Goal: Information Seeking & Learning: Learn about a topic

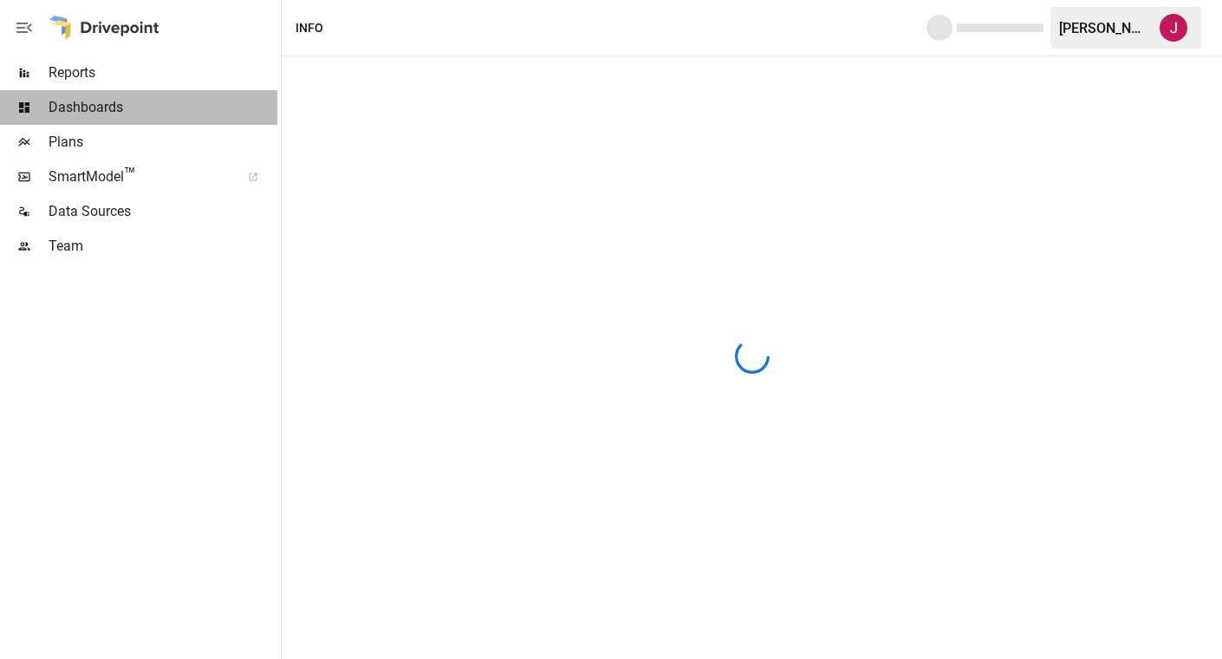
click at [114, 114] on span "Dashboards" at bounding box center [163, 107] width 229 height 21
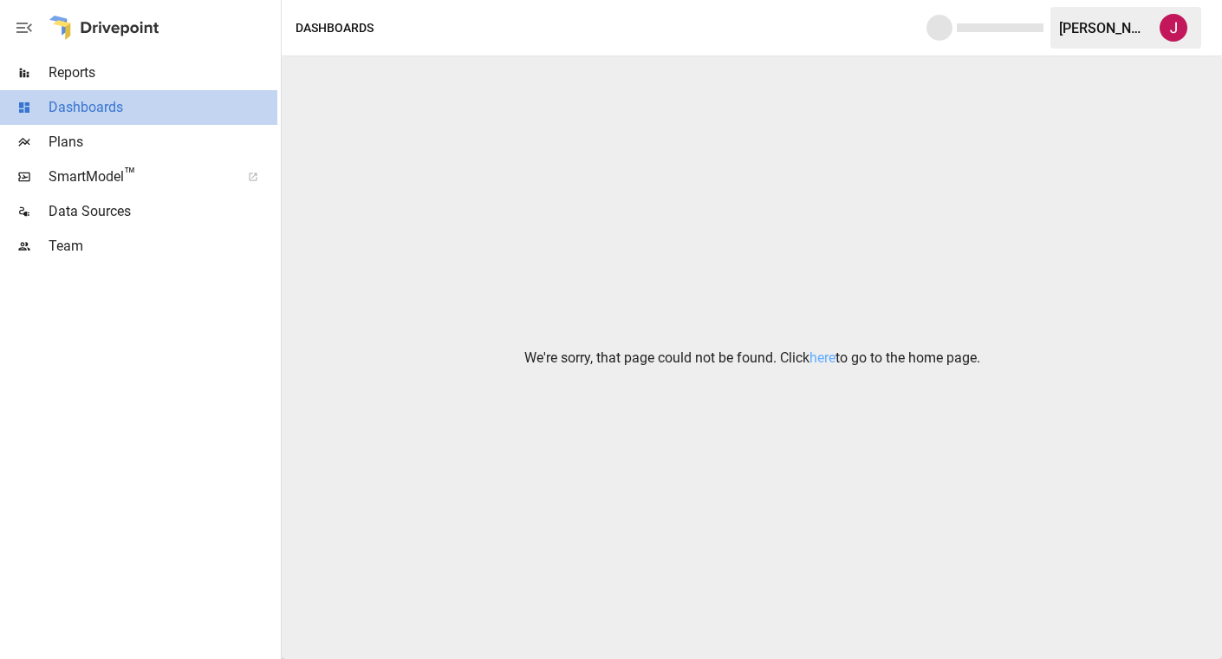
click at [114, 114] on span "Dashboards" at bounding box center [163, 107] width 229 height 21
click at [98, 71] on span "Reports" at bounding box center [163, 72] width 229 height 21
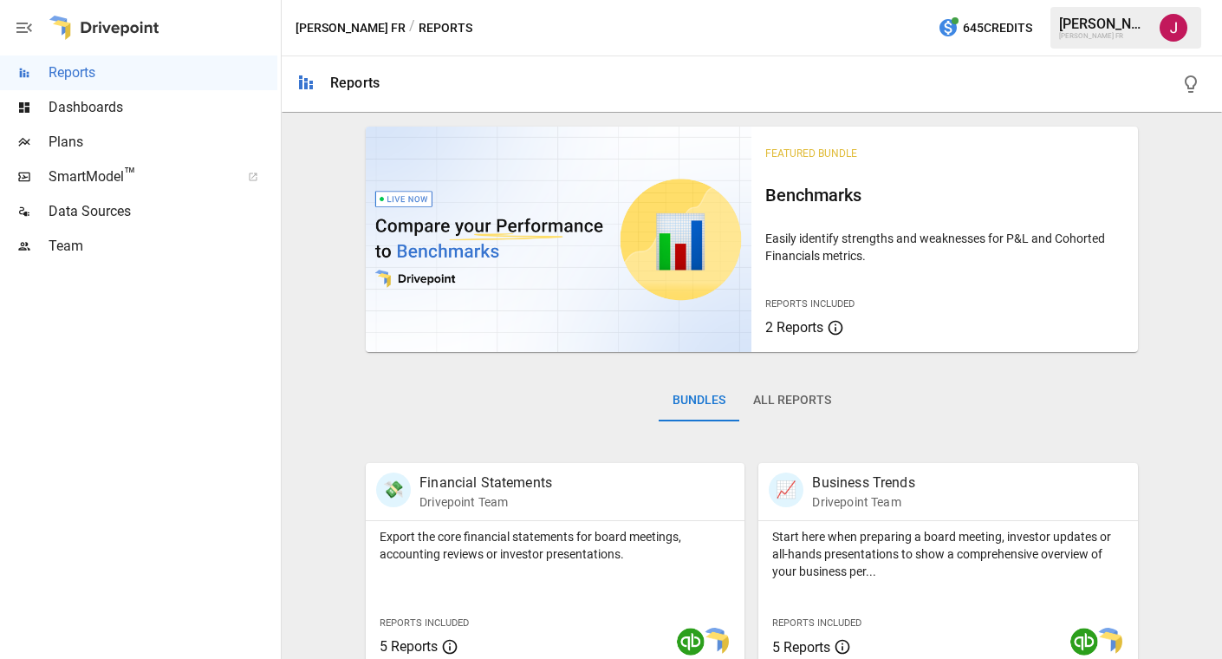
click at [1096, 22] on div "Jennifer O." at bounding box center [1104, 24] width 90 height 16
click at [1174, 31] on img "Jennifer Osman" at bounding box center [1174, 28] width 28 height 28
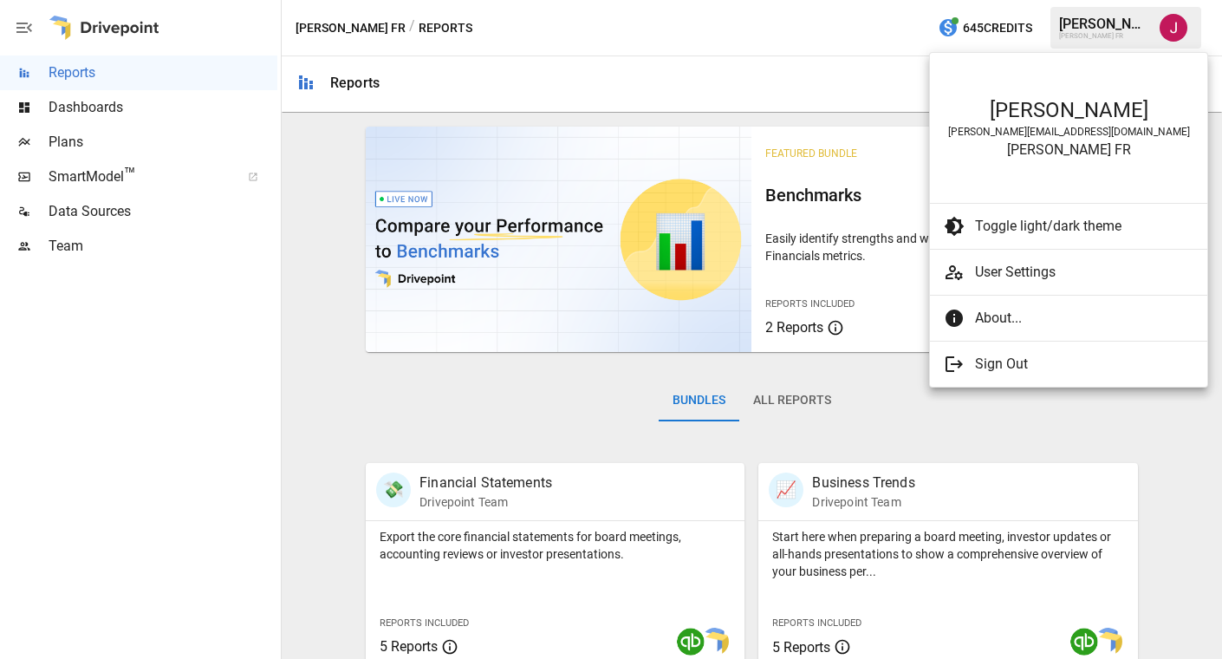
click at [1167, 38] on div at bounding box center [611, 329] width 1222 height 659
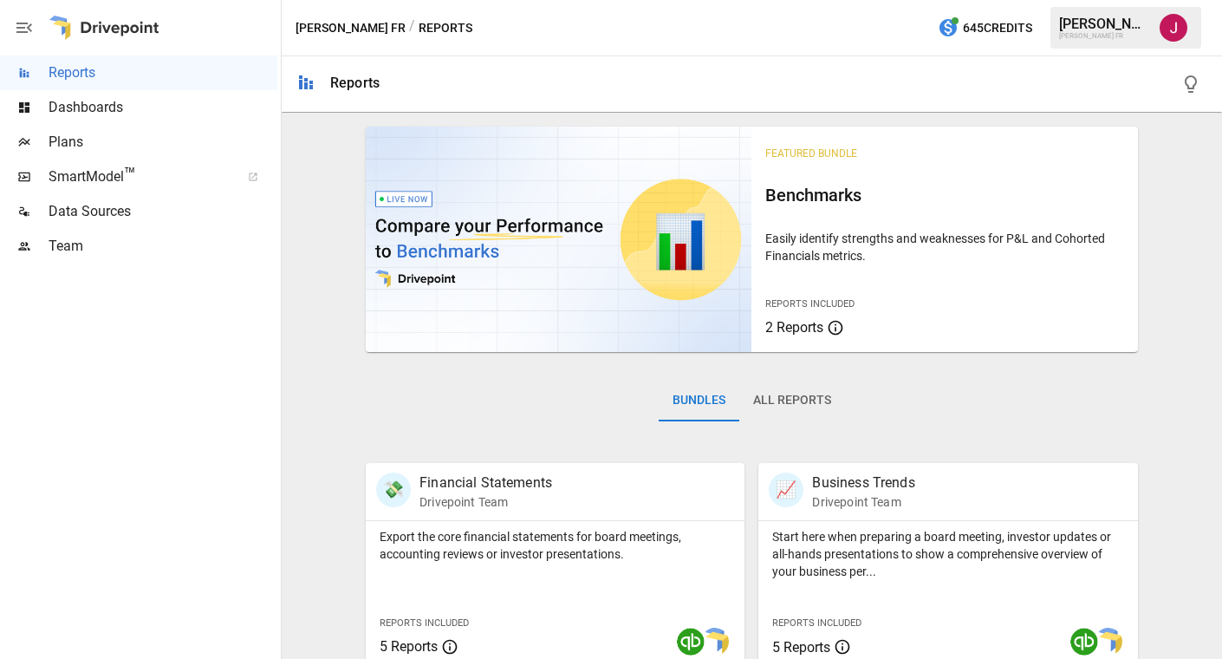
click at [1167, 38] on img "Jennifer Osman" at bounding box center [1174, 28] width 28 height 28
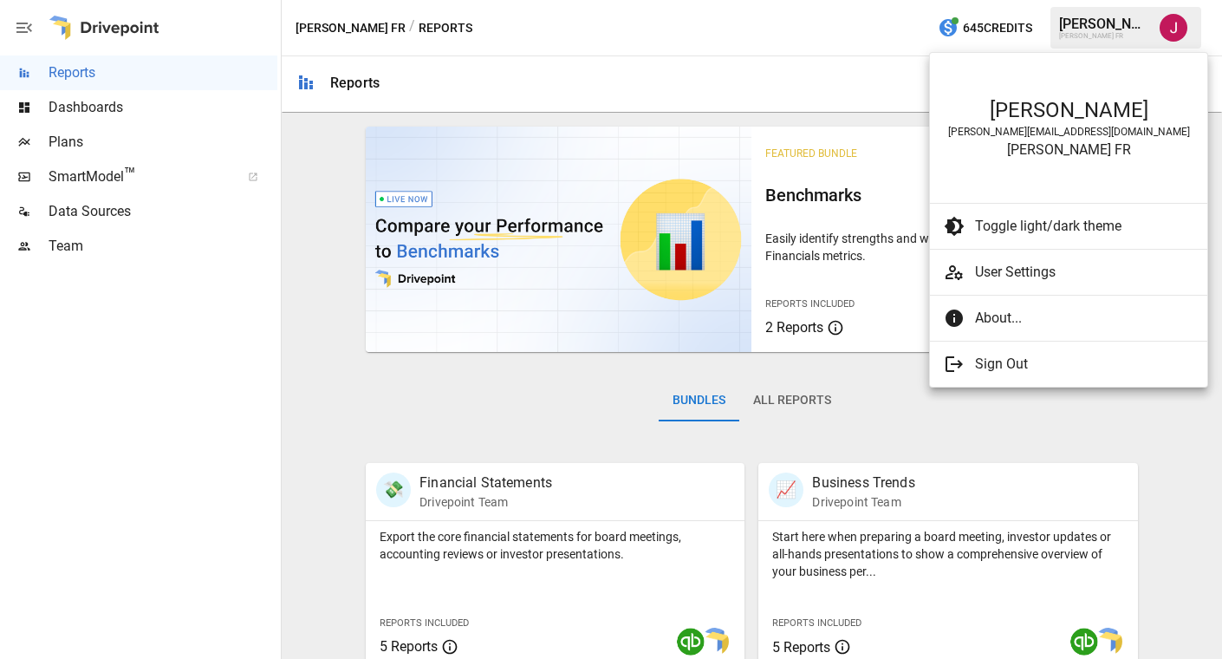
click at [1029, 276] on span "User Settings" at bounding box center [1084, 272] width 218 height 21
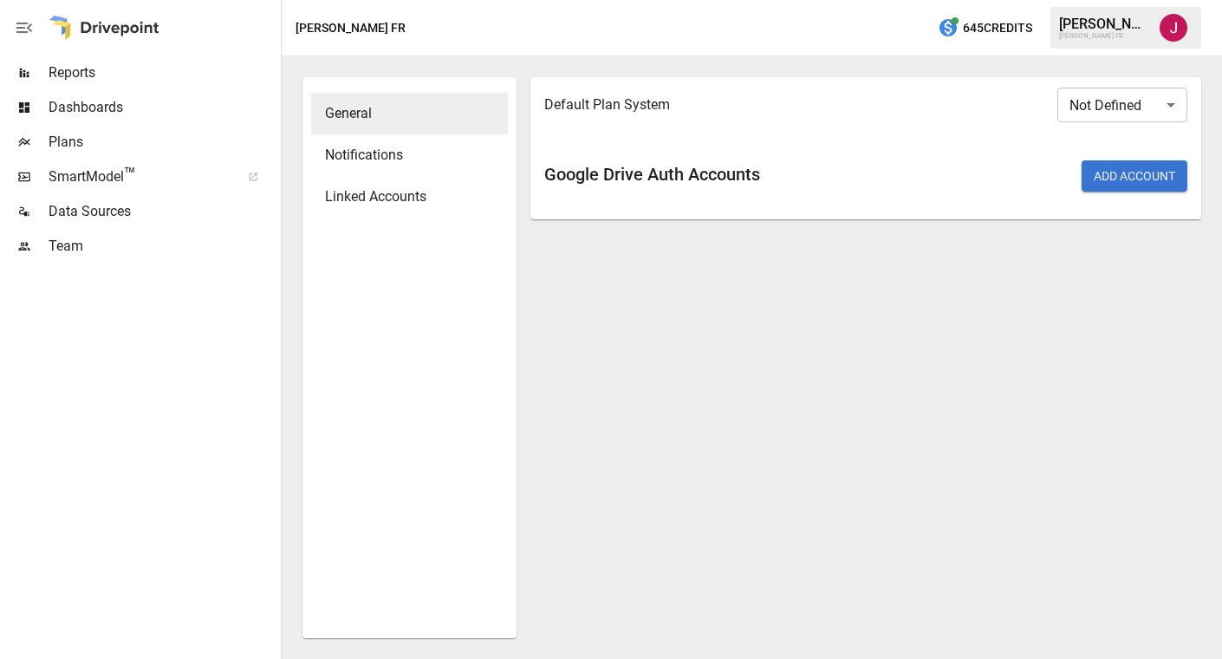
click at [384, 153] on span "Notifications" at bounding box center [409, 155] width 169 height 21
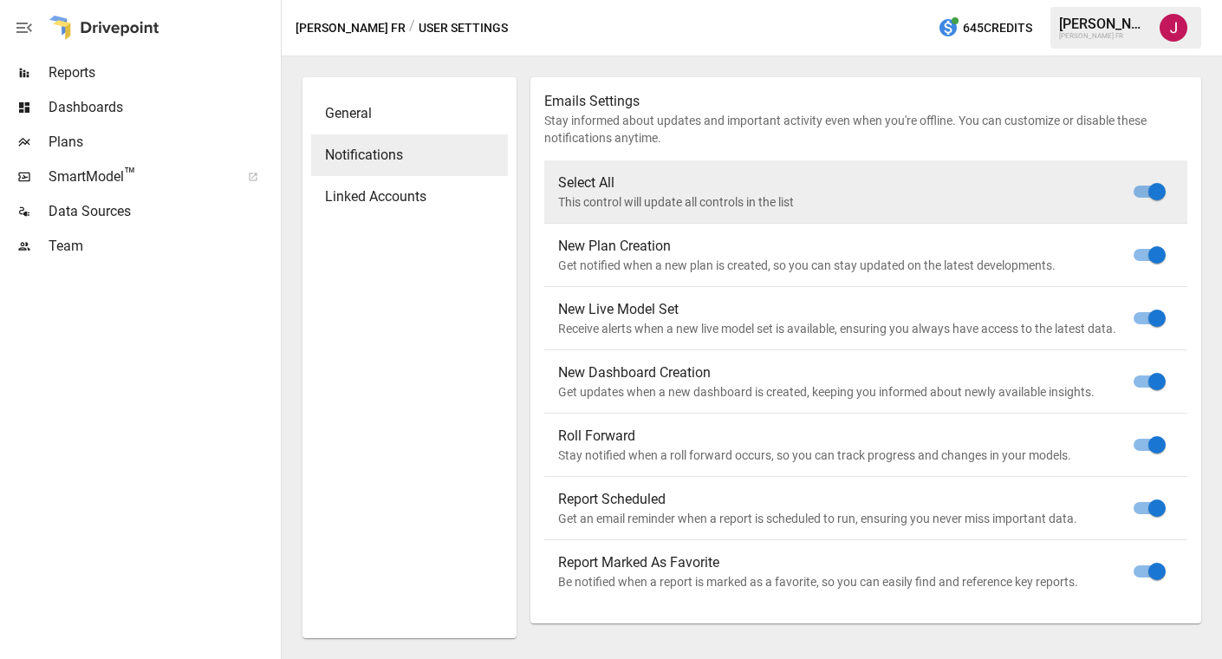
click at [384, 191] on span "Linked Accounts" at bounding box center [409, 196] width 169 height 21
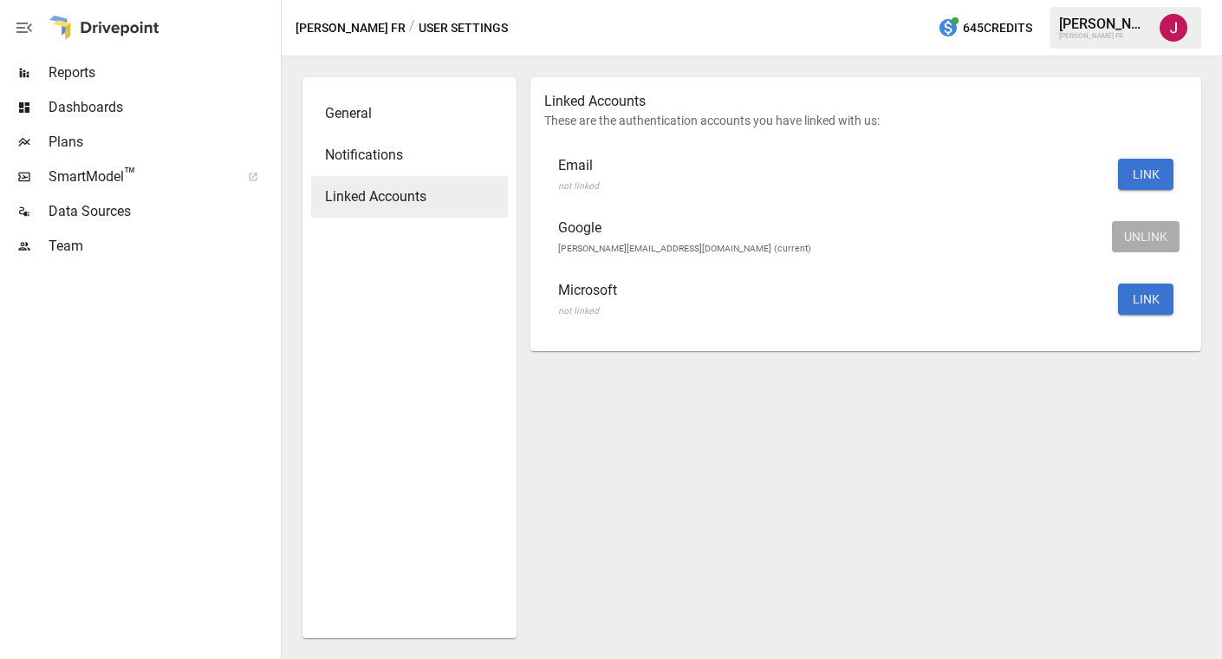
click at [1098, 26] on div "Jennifer O." at bounding box center [1104, 24] width 90 height 16
click at [1179, 30] on img "Jennifer Osman" at bounding box center [1174, 28] width 28 height 28
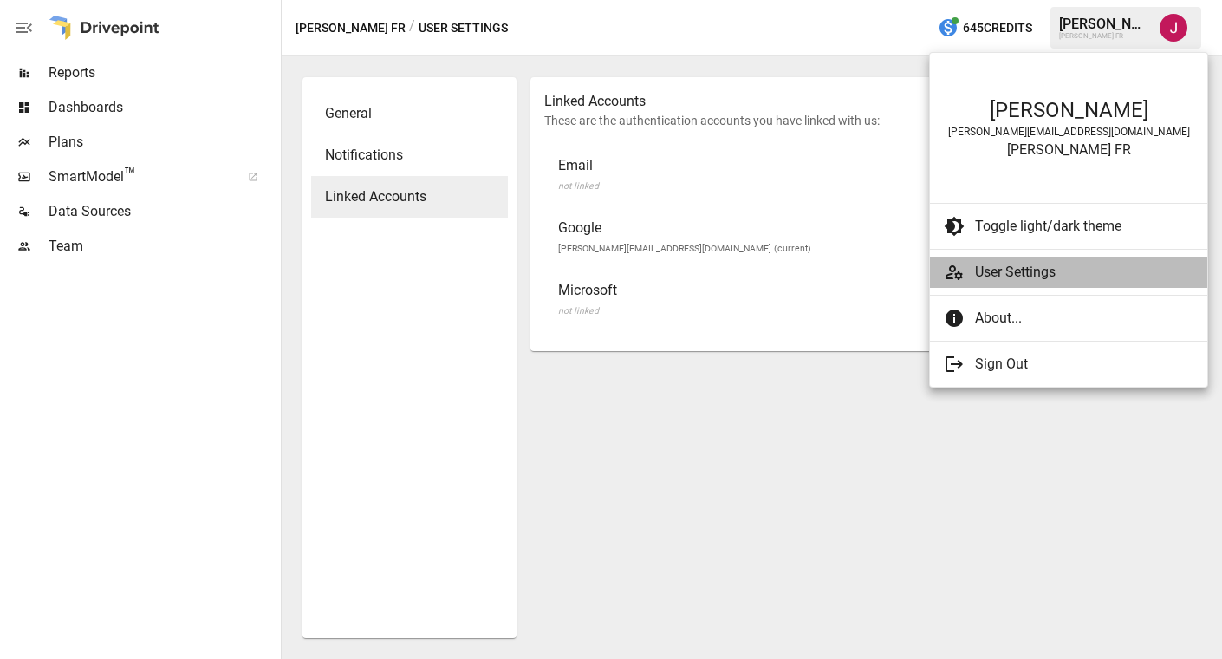
click at [1028, 279] on span "User Settings" at bounding box center [1084, 272] width 218 height 21
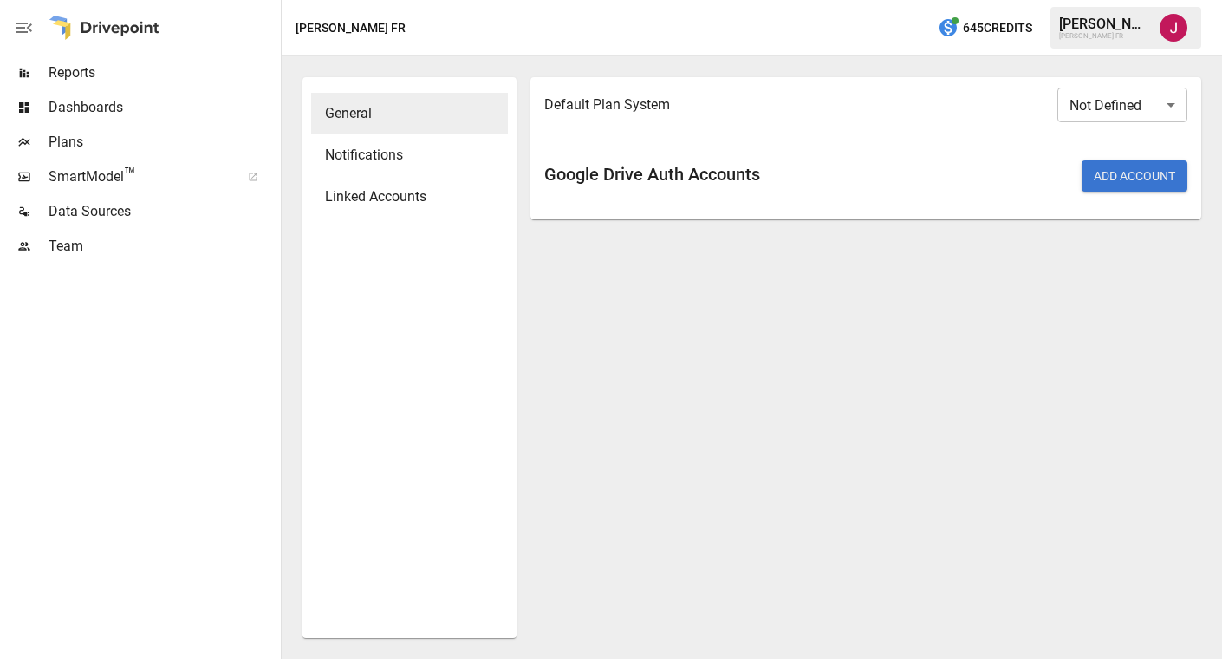
click at [83, 62] on span "Reports" at bounding box center [163, 72] width 229 height 21
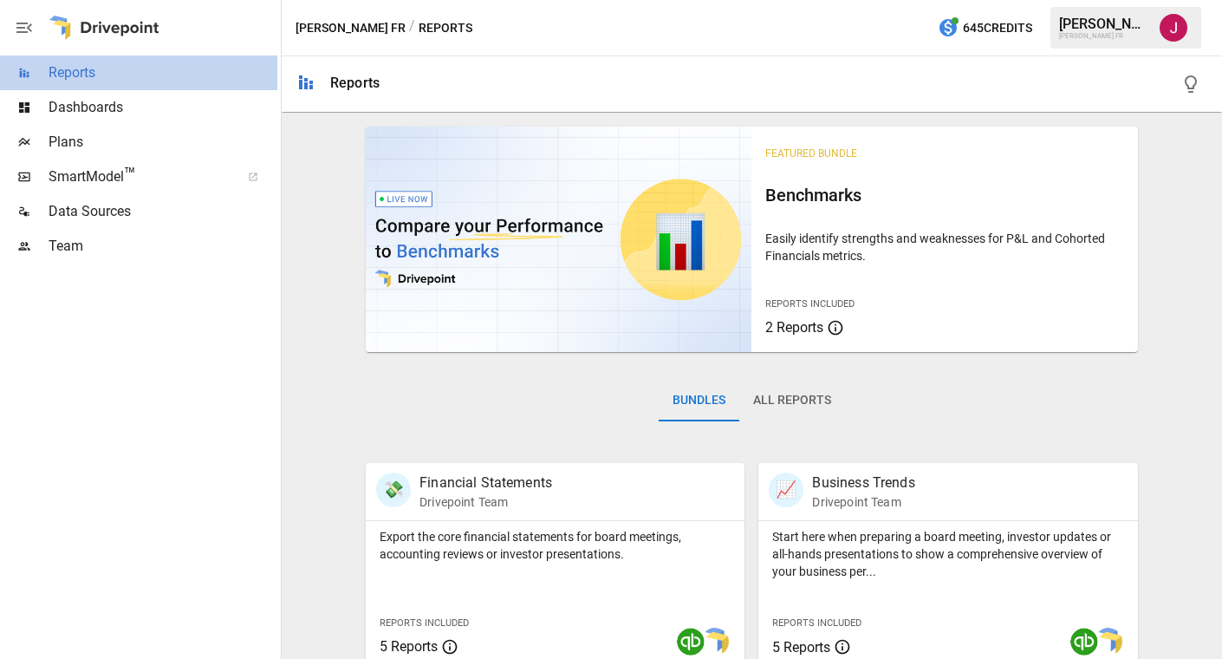
click at [83, 62] on span "Reports" at bounding box center [163, 72] width 229 height 21
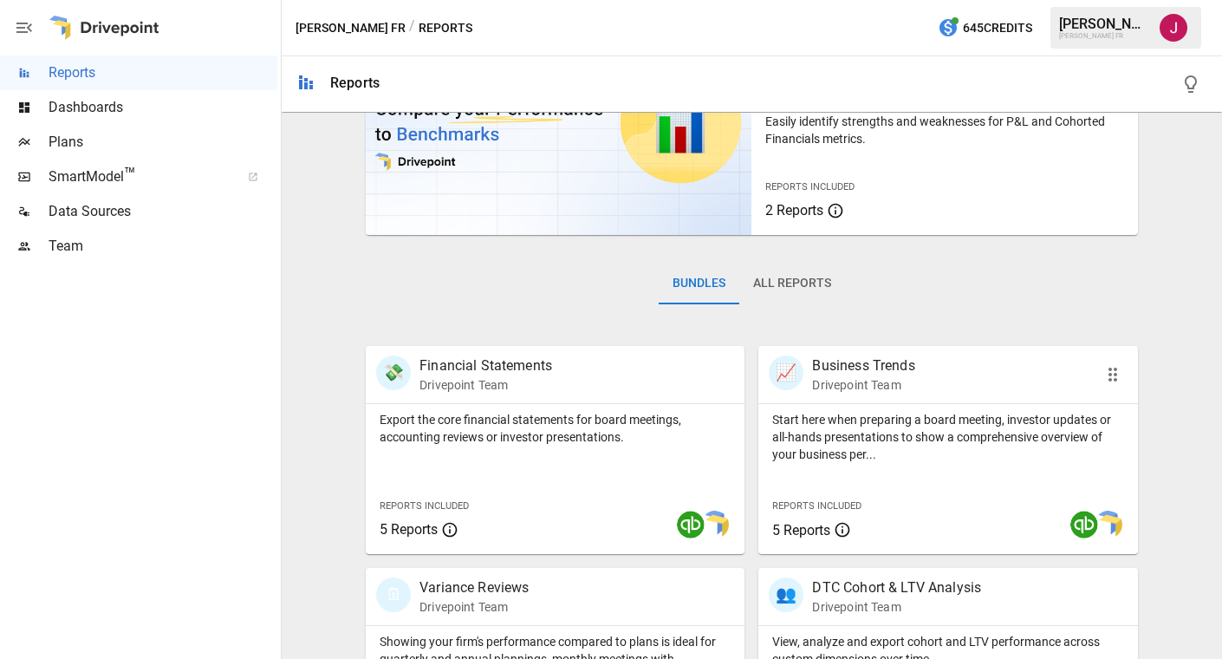
scroll to position [260, 0]
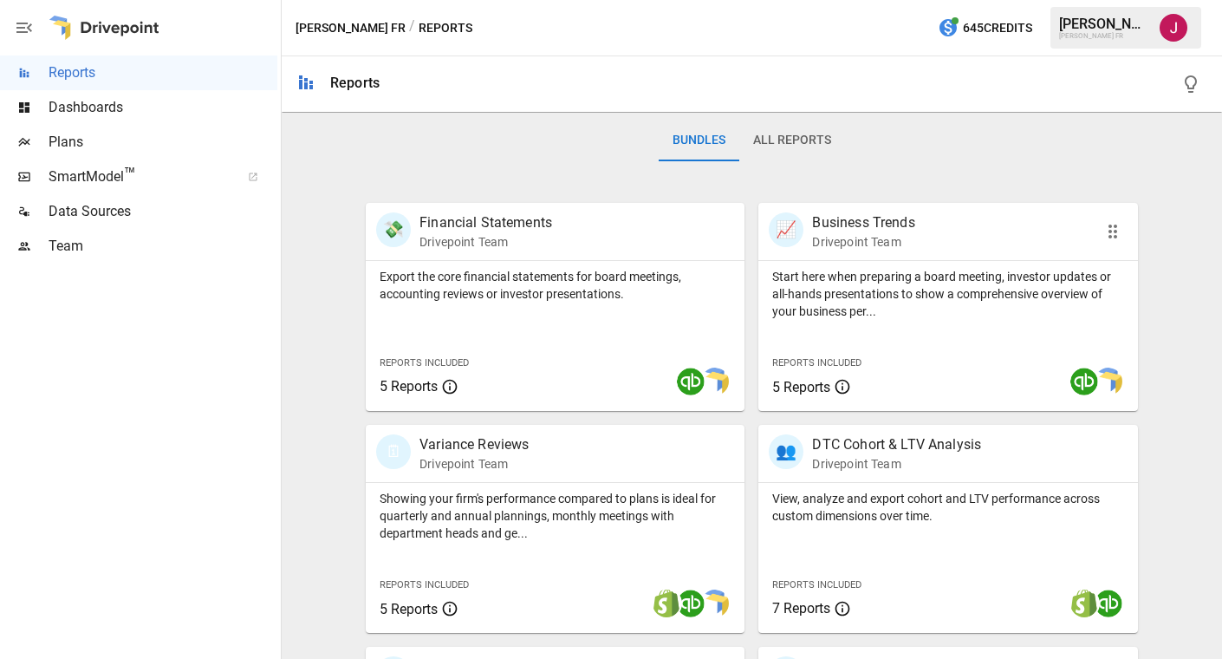
click at [940, 290] on p "Start here when preparing a board meeting, investor updates or all-hands presen…" at bounding box center [947, 294] width 351 height 52
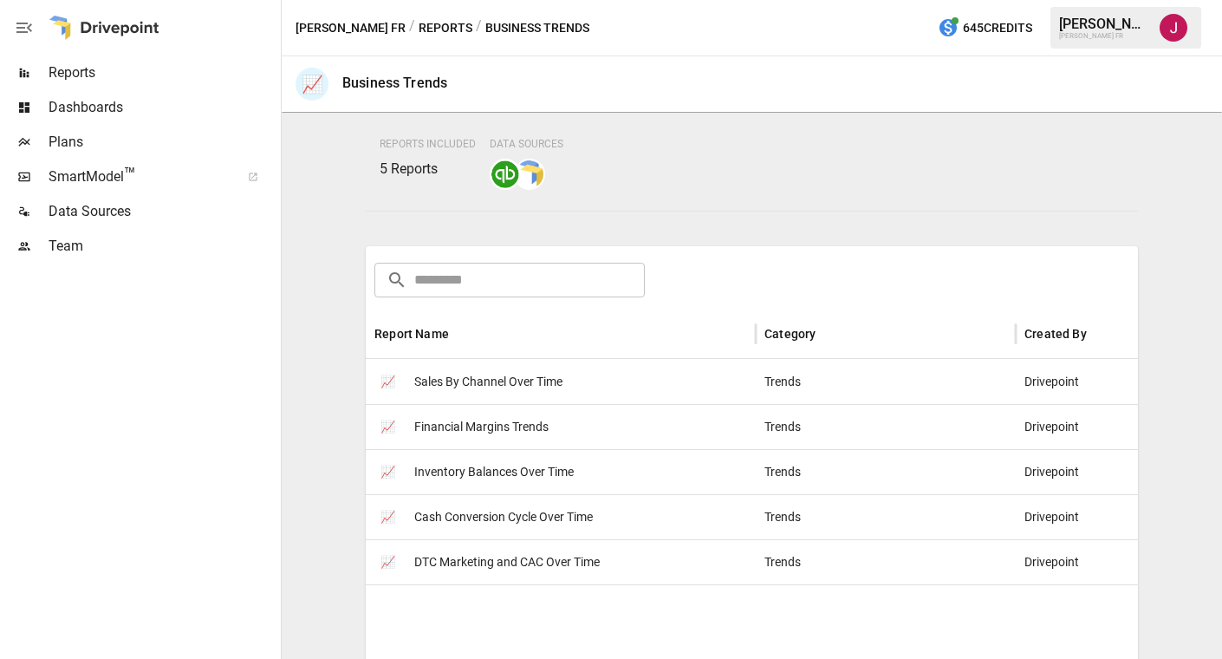
scroll to position [260, 0]
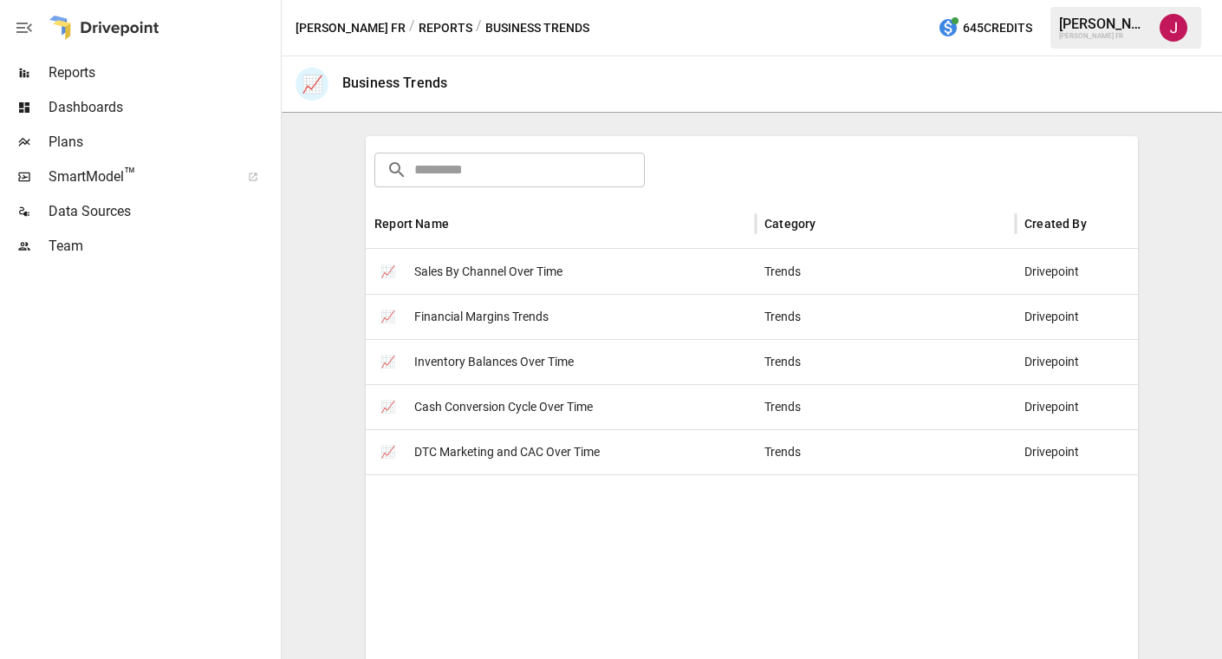
click at [453, 320] on span "Financial Margins Trends" at bounding box center [481, 317] width 134 height 44
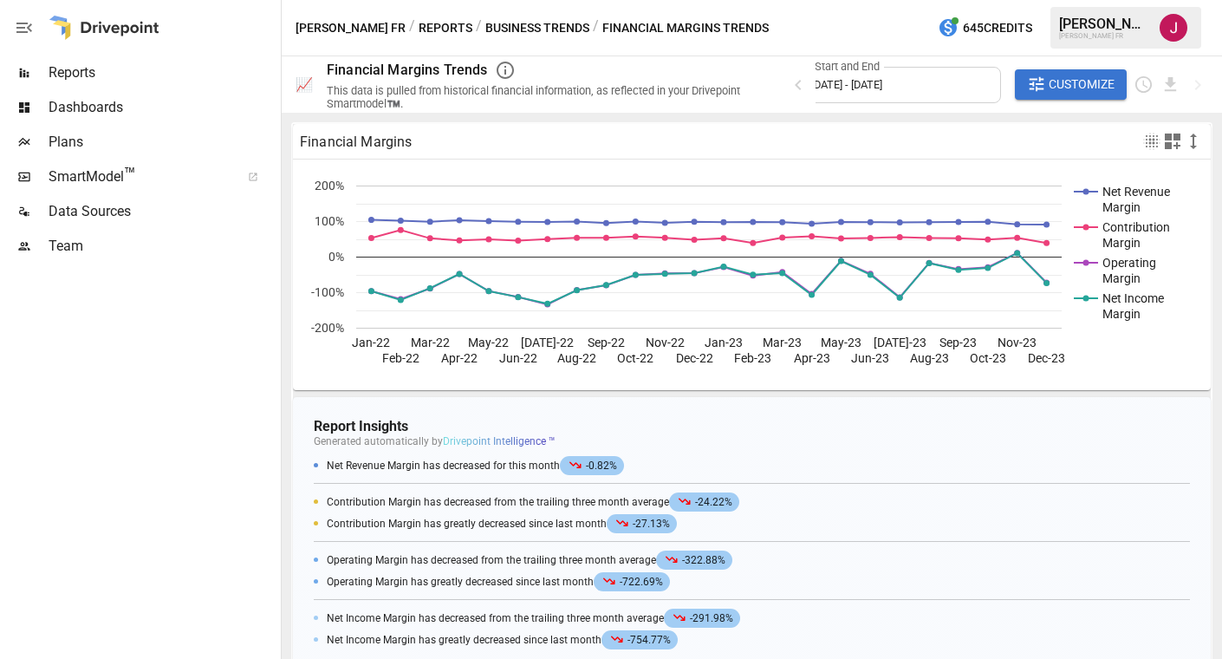
click at [81, 64] on span "Reports" at bounding box center [163, 72] width 229 height 21
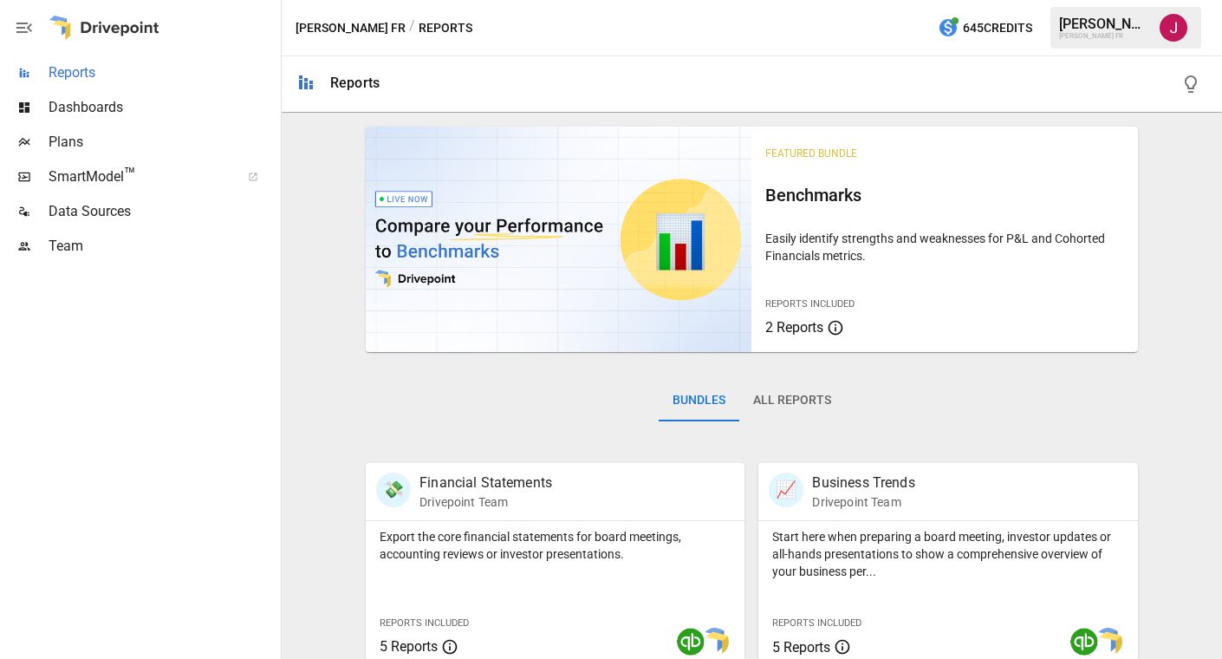
click at [81, 64] on span "Reports" at bounding box center [163, 72] width 229 height 21
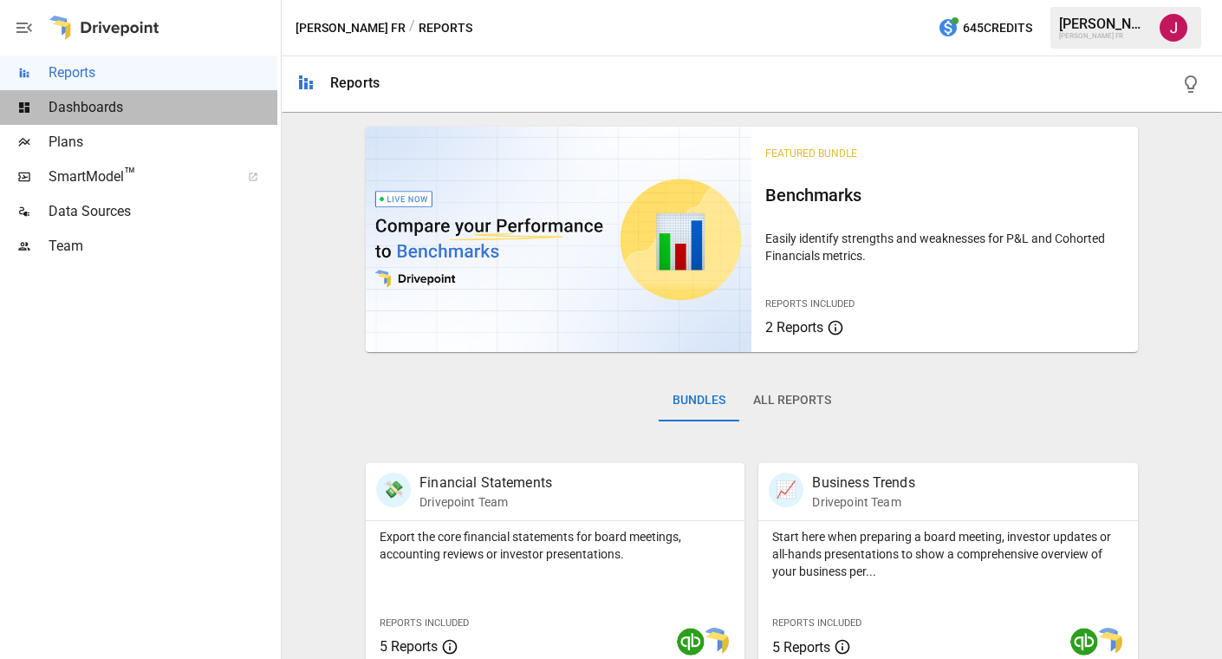
click at [72, 114] on span "Dashboards" at bounding box center [163, 107] width 229 height 21
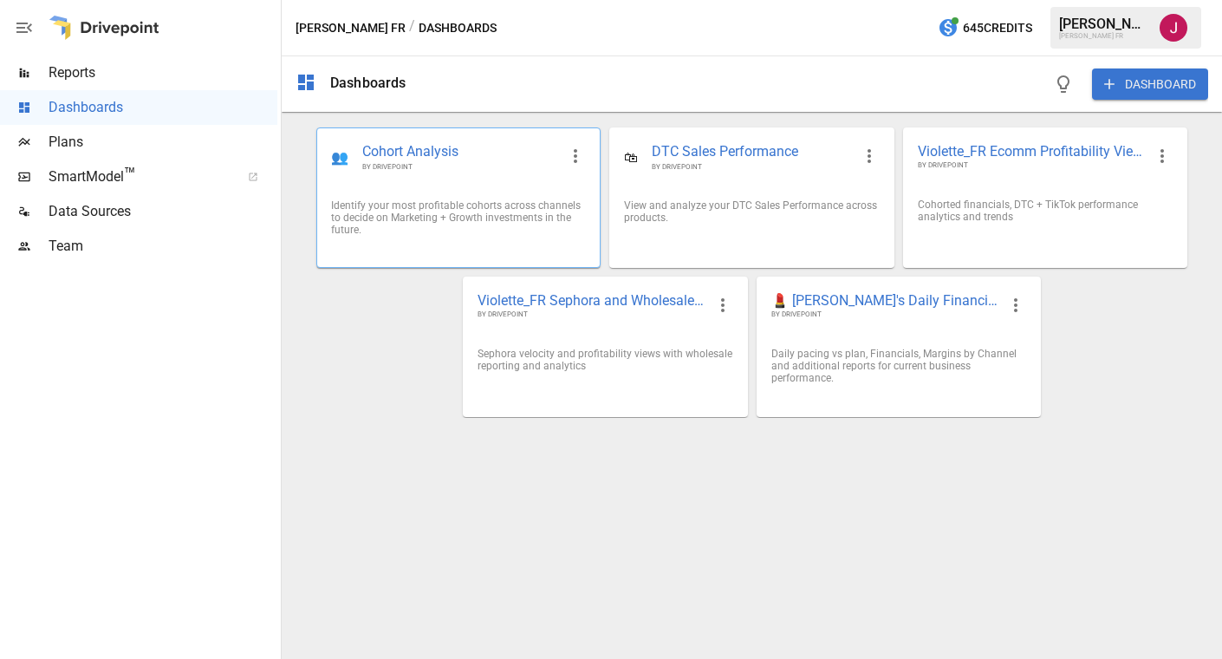
click at [461, 152] on span "Cohort Analysis" at bounding box center [460, 152] width 196 height 20
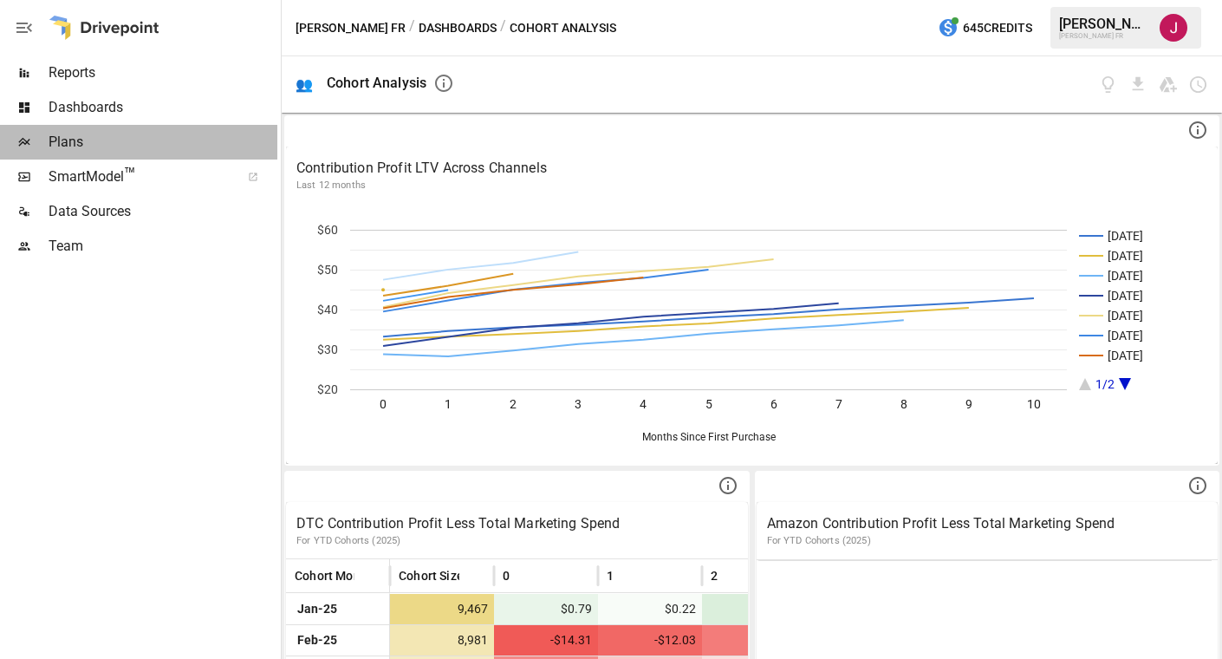
click at [63, 141] on span "Plans" at bounding box center [163, 142] width 229 height 21
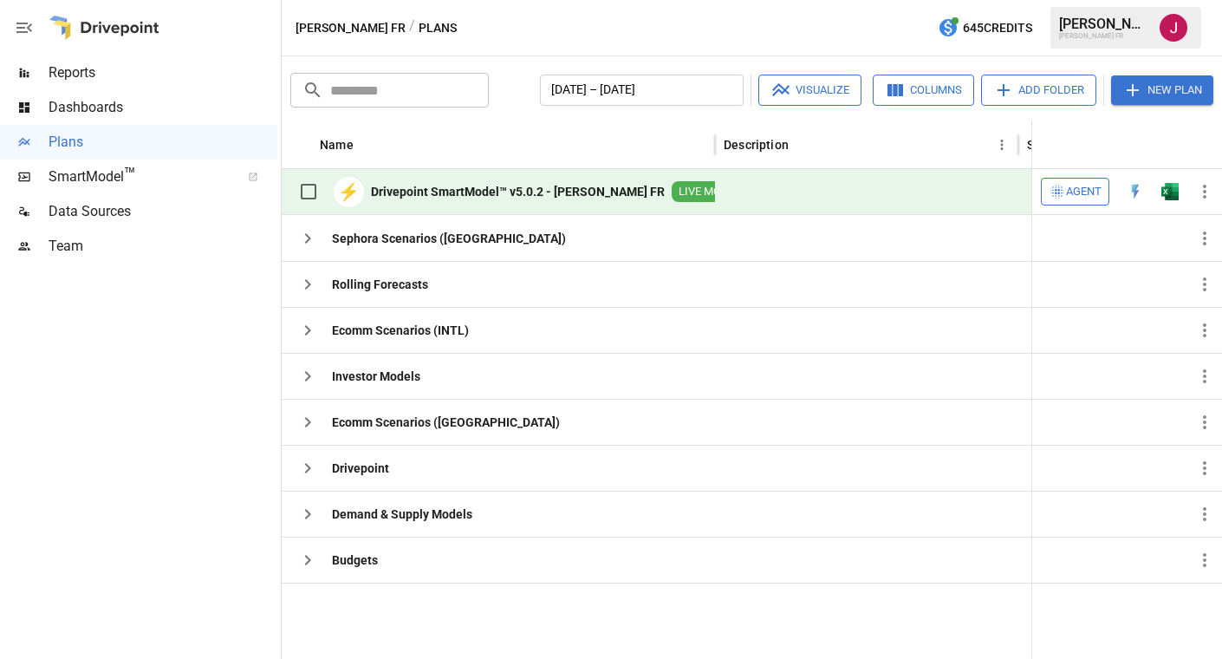
click at [472, 186] on b "Drivepoint SmartModel™ v5.0.2 - Violette FR" at bounding box center [518, 191] width 294 height 17
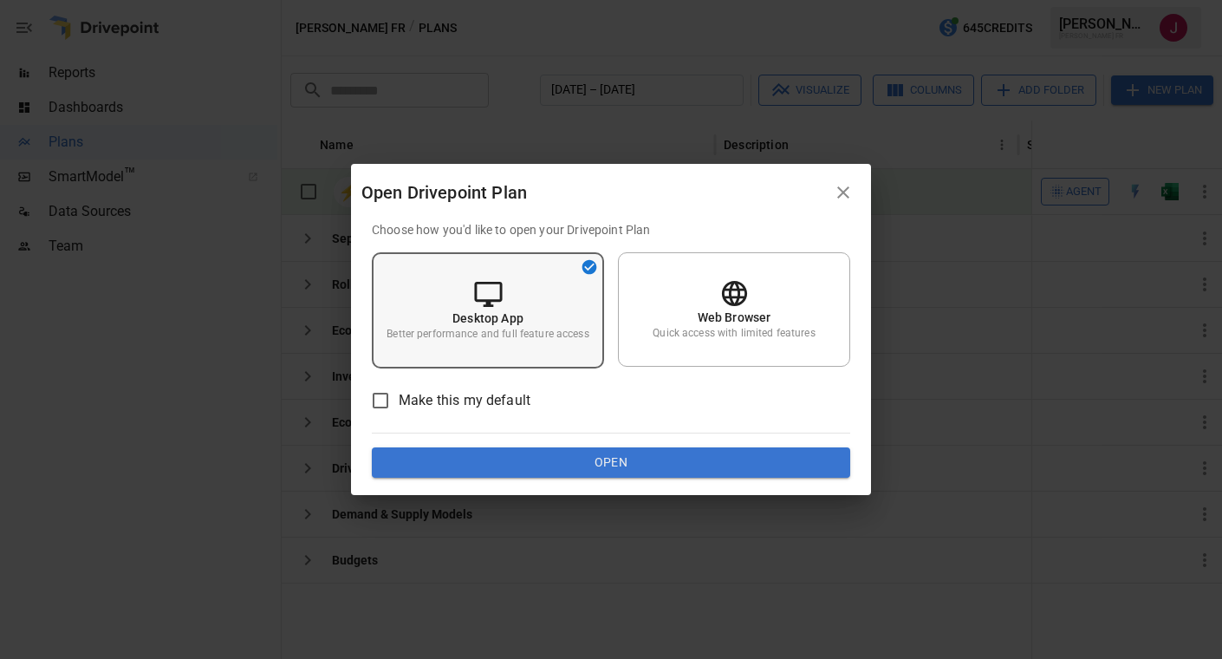
click at [511, 350] on div "Desktop App Better performance and full feature access" at bounding box center [488, 310] width 232 height 116
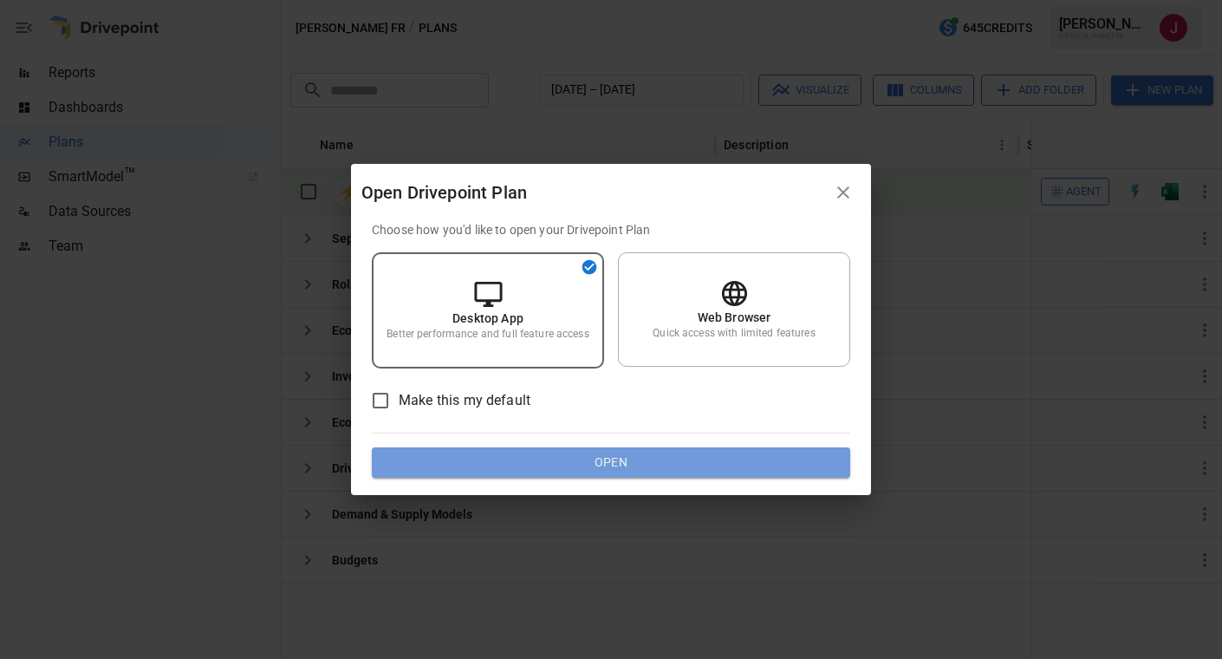
click at [469, 463] on button "Open" at bounding box center [611, 462] width 478 height 31
